Goal: Navigation & Orientation: Find specific page/section

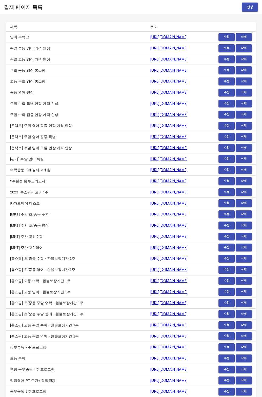
scroll to position [6220, 0]
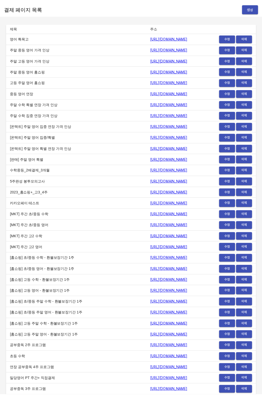
scroll to position [6216, 0]
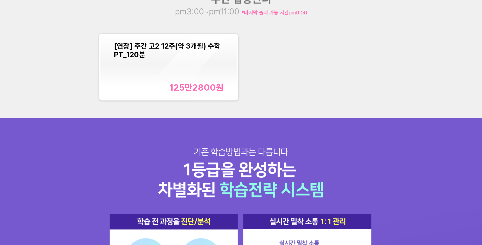
scroll to position [639, 0]
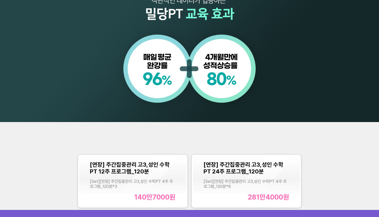
scroll to position [475, 0]
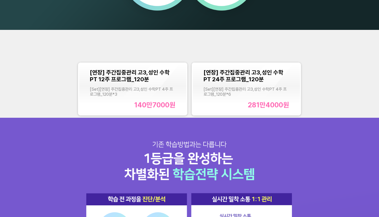
click at [172, 59] on div "[연장] 주간집중관리 고3,성인 수학PT 12주 프로그램_120분 [Set][연장] 주간집중관리 고3,성인 수학PT 4주 프로그램_120분 *…" at bounding box center [189, 74] width 379 height 88
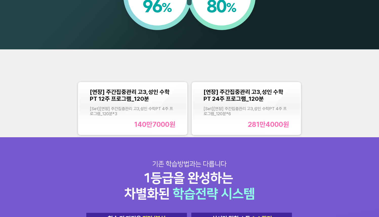
scroll to position [490, 0]
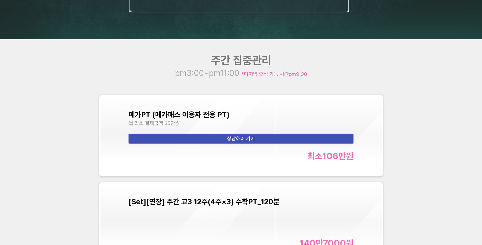
scroll to position [2119, 0]
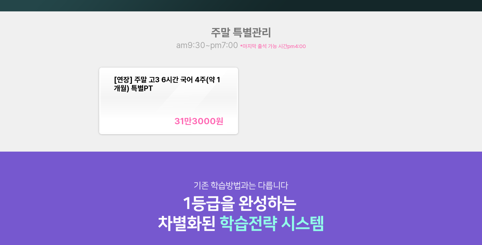
scroll to position [632, 0]
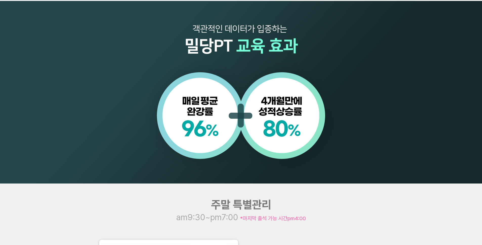
scroll to position [610, 0]
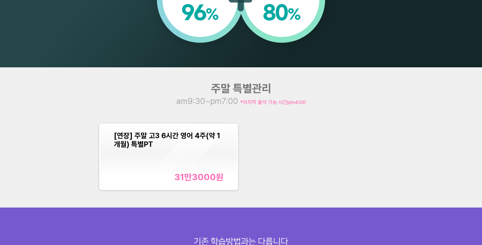
scroll to position [627, 0]
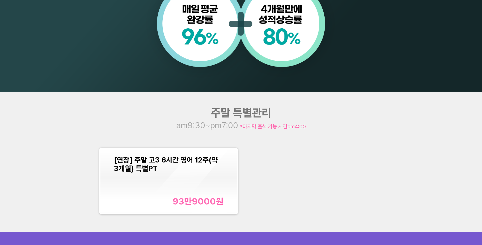
scroll to position [600, 0]
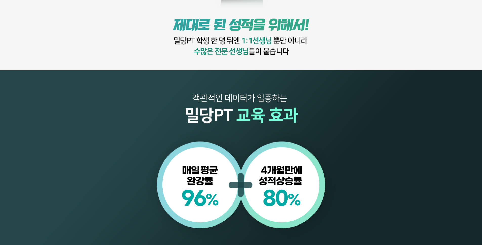
scroll to position [589, 0]
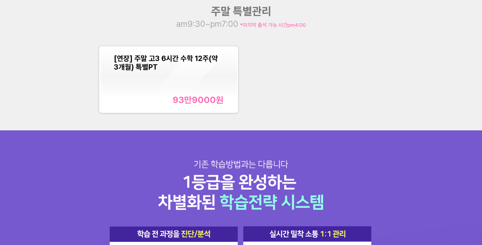
scroll to position [667, 0]
